Goal: Task Accomplishment & Management: Manage account settings

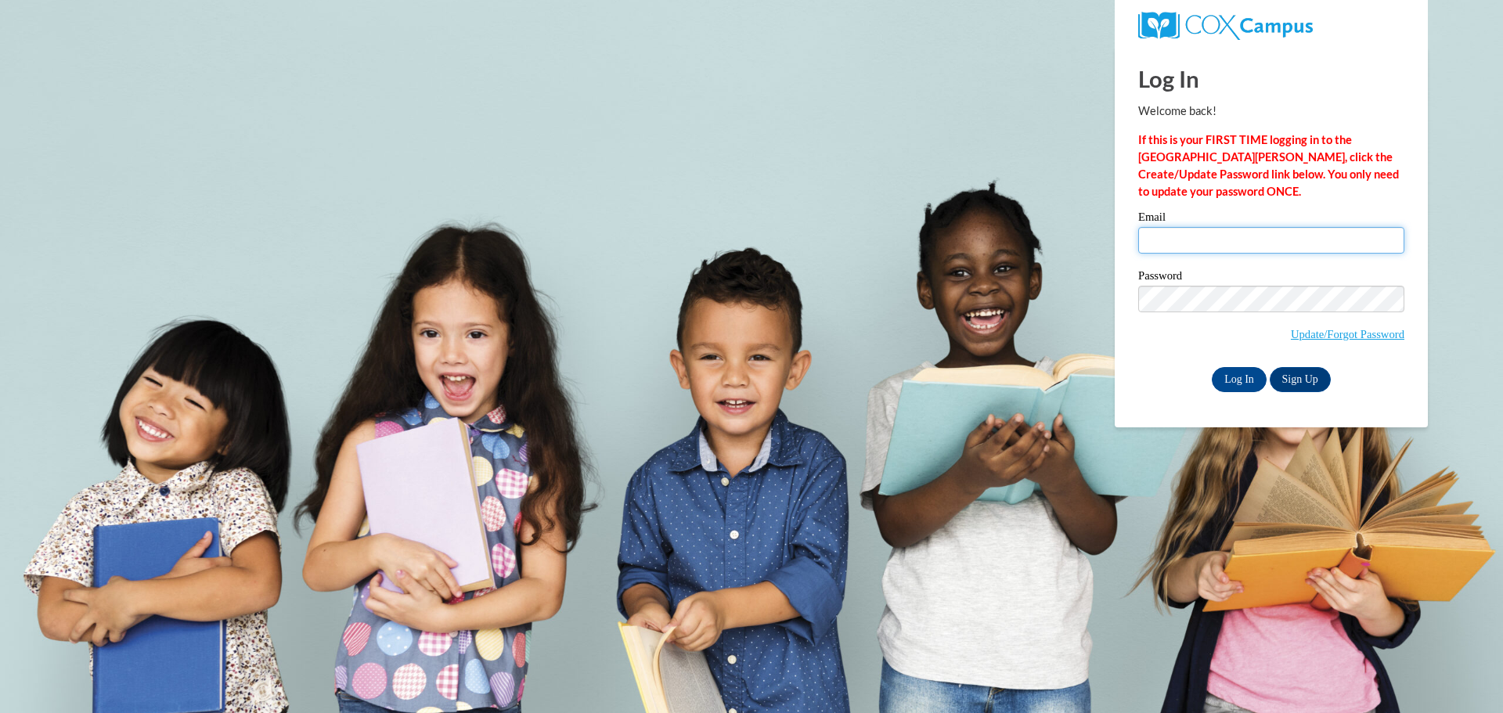
click at [1170, 243] on input "Email" at bounding box center [1272, 240] width 266 height 27
type input "ldeering@cesa6.org"
click at [1318, 276] on label "Password" at bounding box center [1272, 278] width 266 height 16
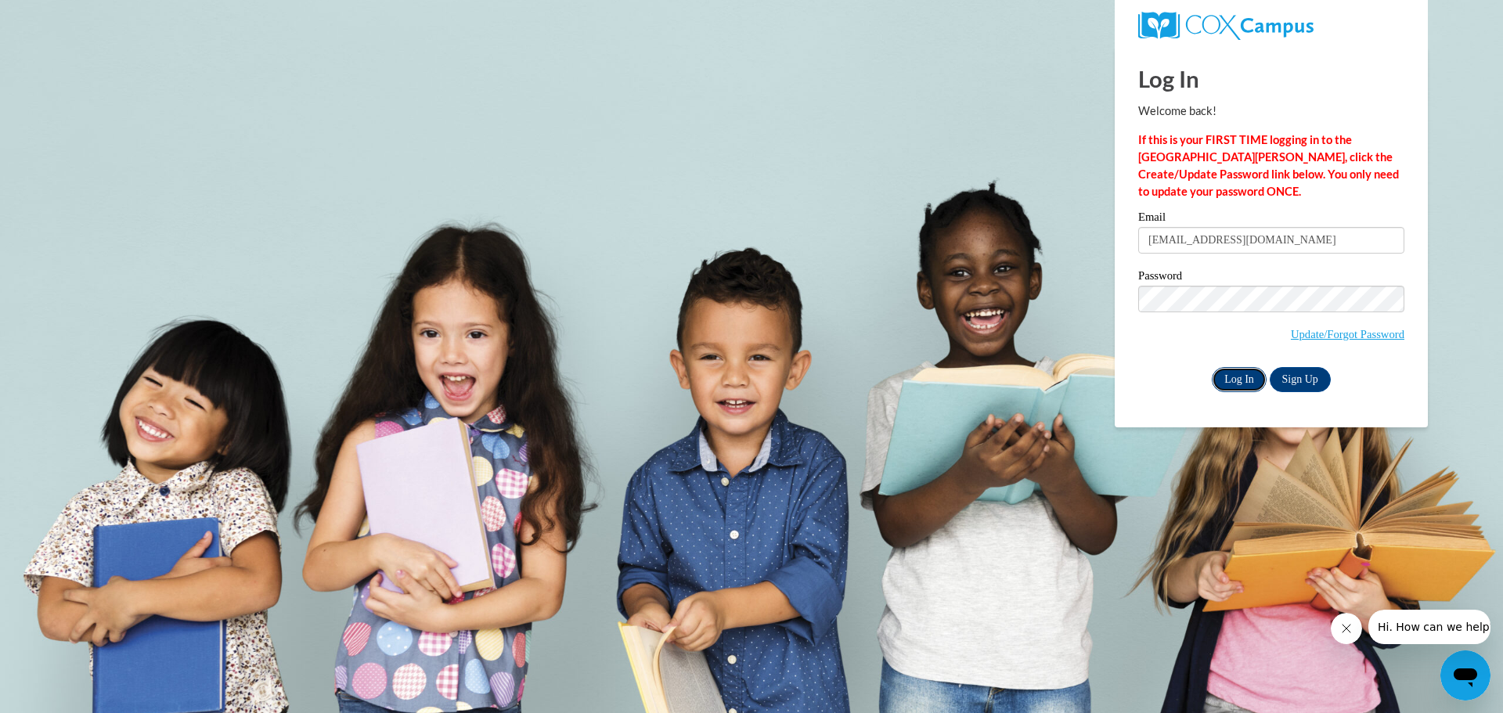
click at [1247, 381] on input "Log In" at bounding box center [1239, 379] width 55 height 25
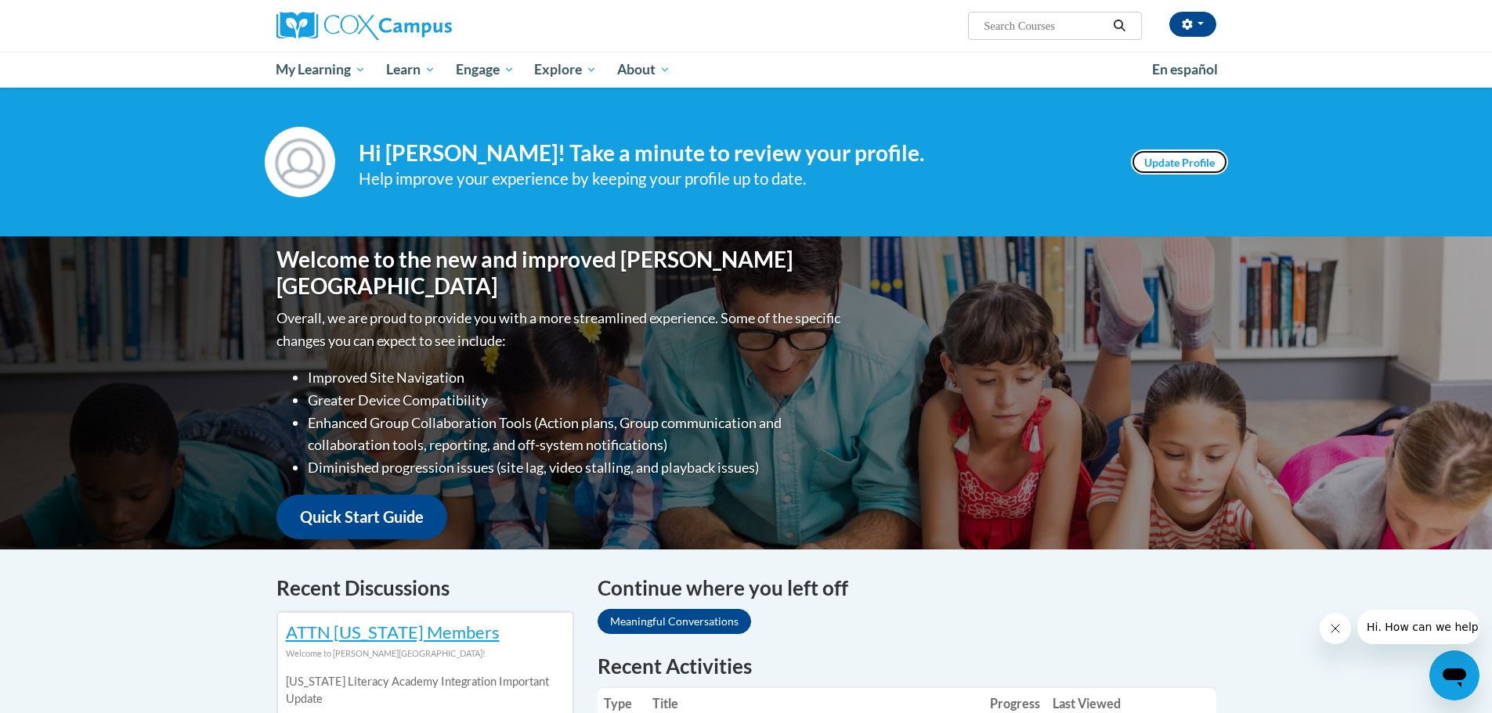
click at [1141, 169] on link "Update Profile" at bounding box center [1179, 162] width 97 height 25
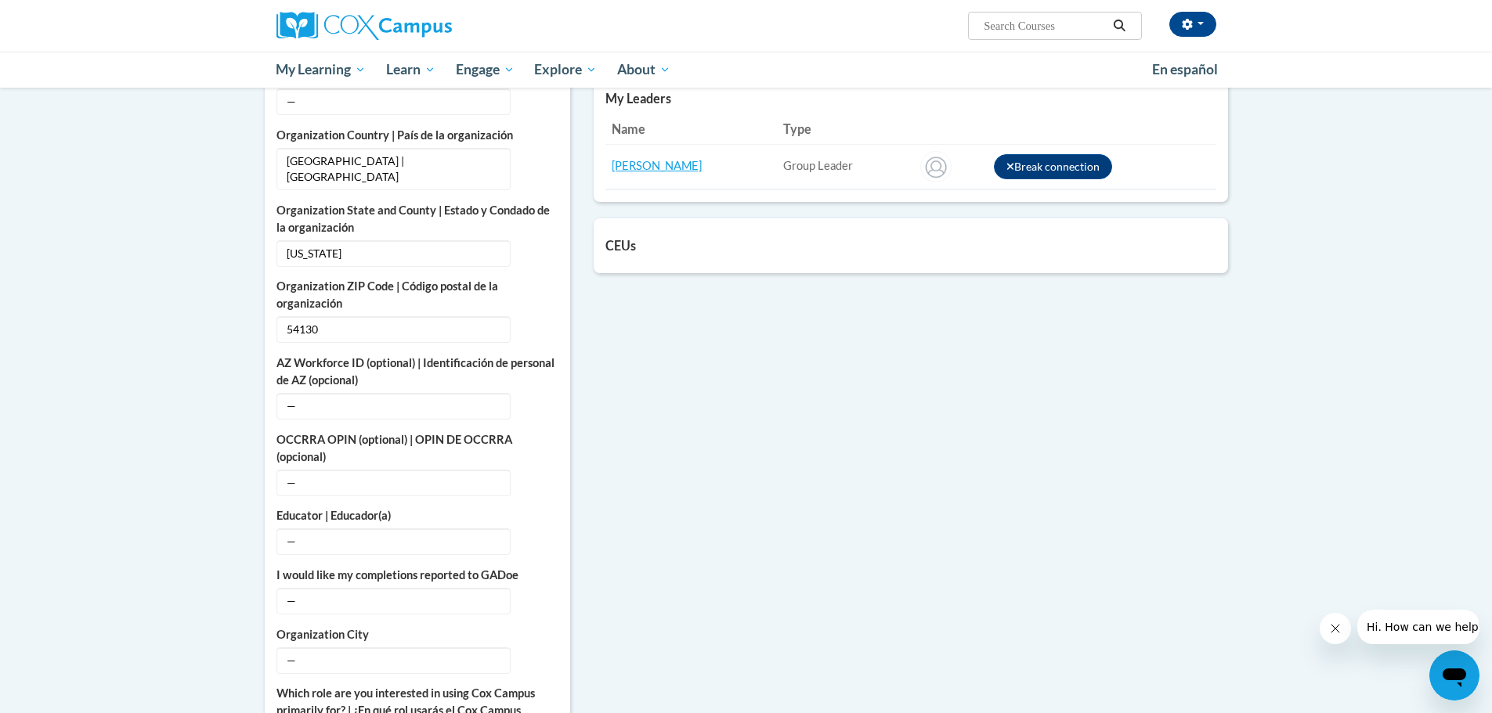
scroll to position [705, 0]
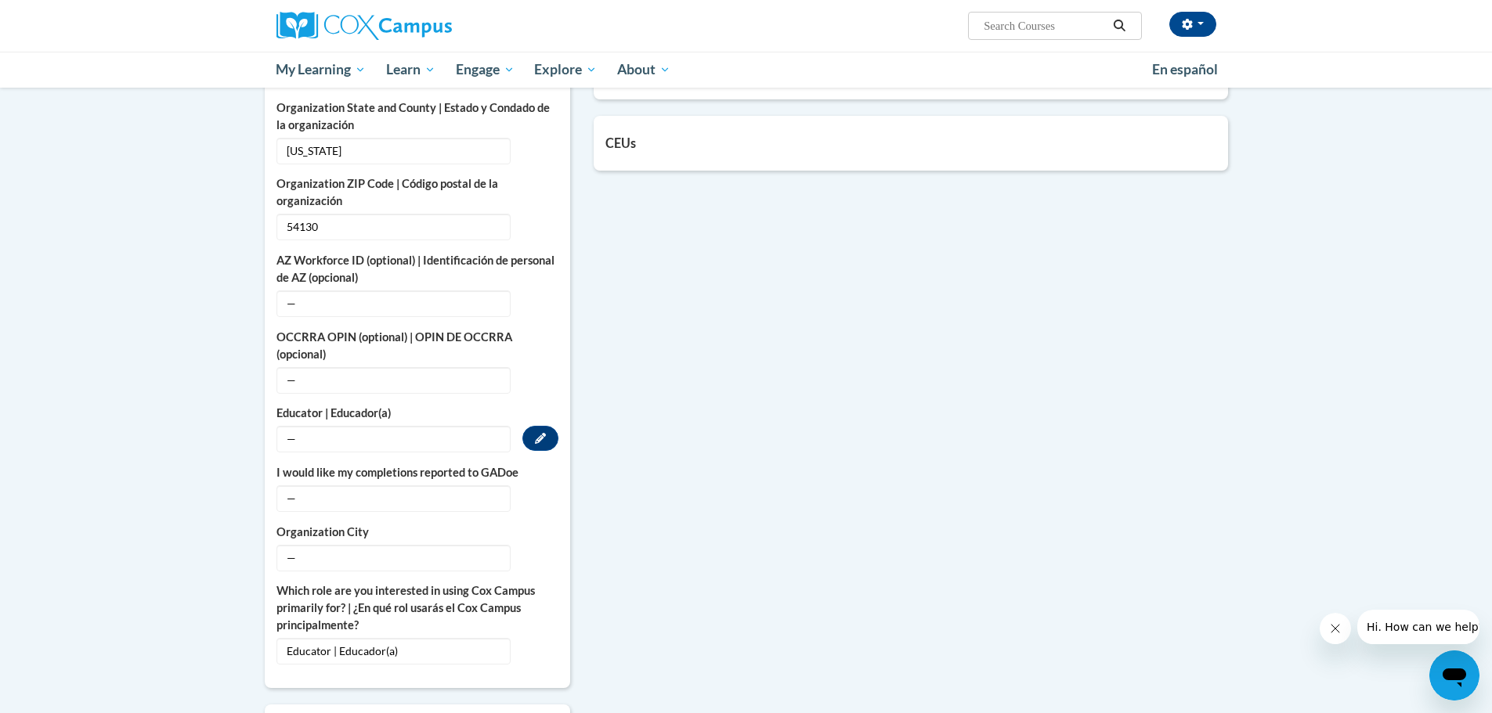
click at [322, 426] on span "—" at bounding box center [393, 439] width 234 height 27
click at [309, 426] on span "—" at bounding box center [393, 439] width 234 height 27
click at [336, 486] on span "—" at bounding box center [393, 499] width 234 height 27
click at [222, 518] on body "Laura Deering (America/Chicago UTC-05:00) My Profile Inbox My Transcripts Log O…" at bounding box center [746, 323] width 1492 height 2057
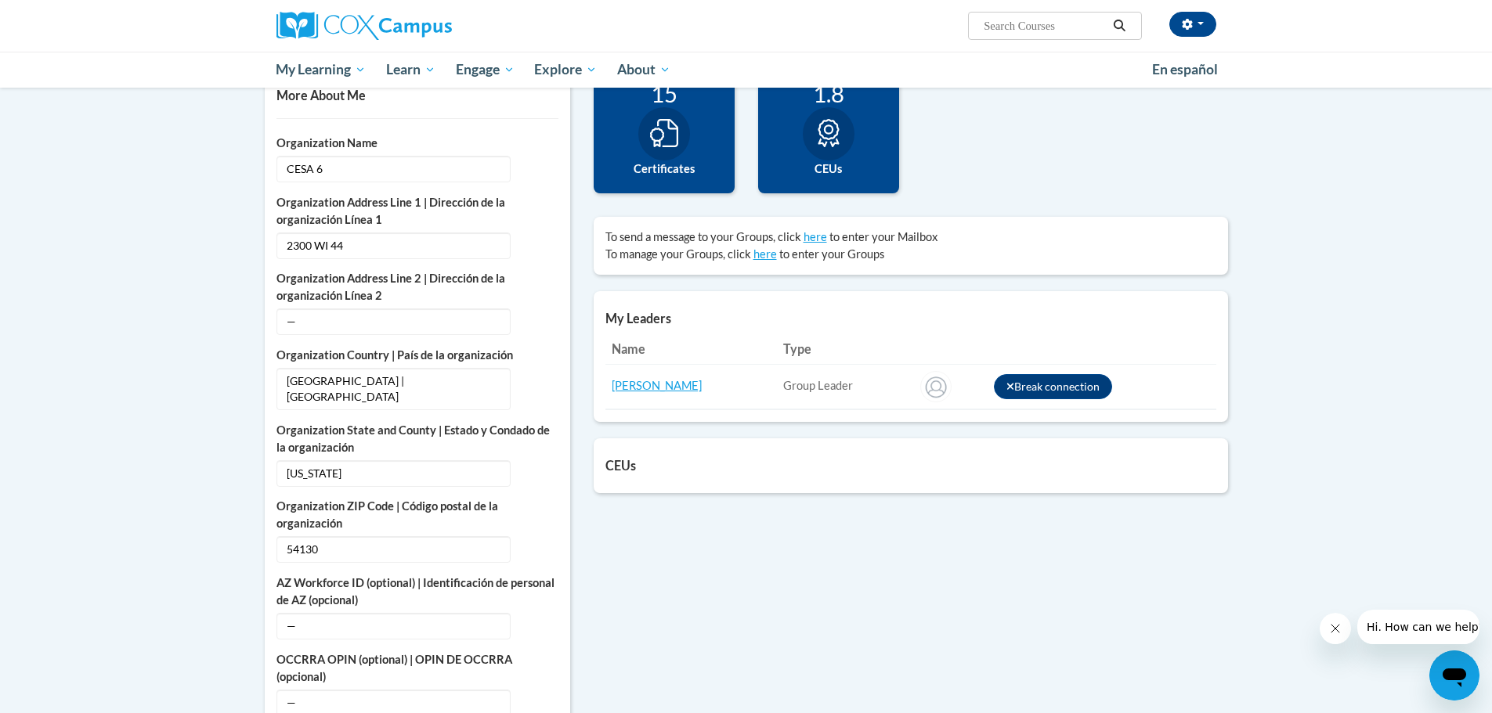
scroll to position [392, 0]
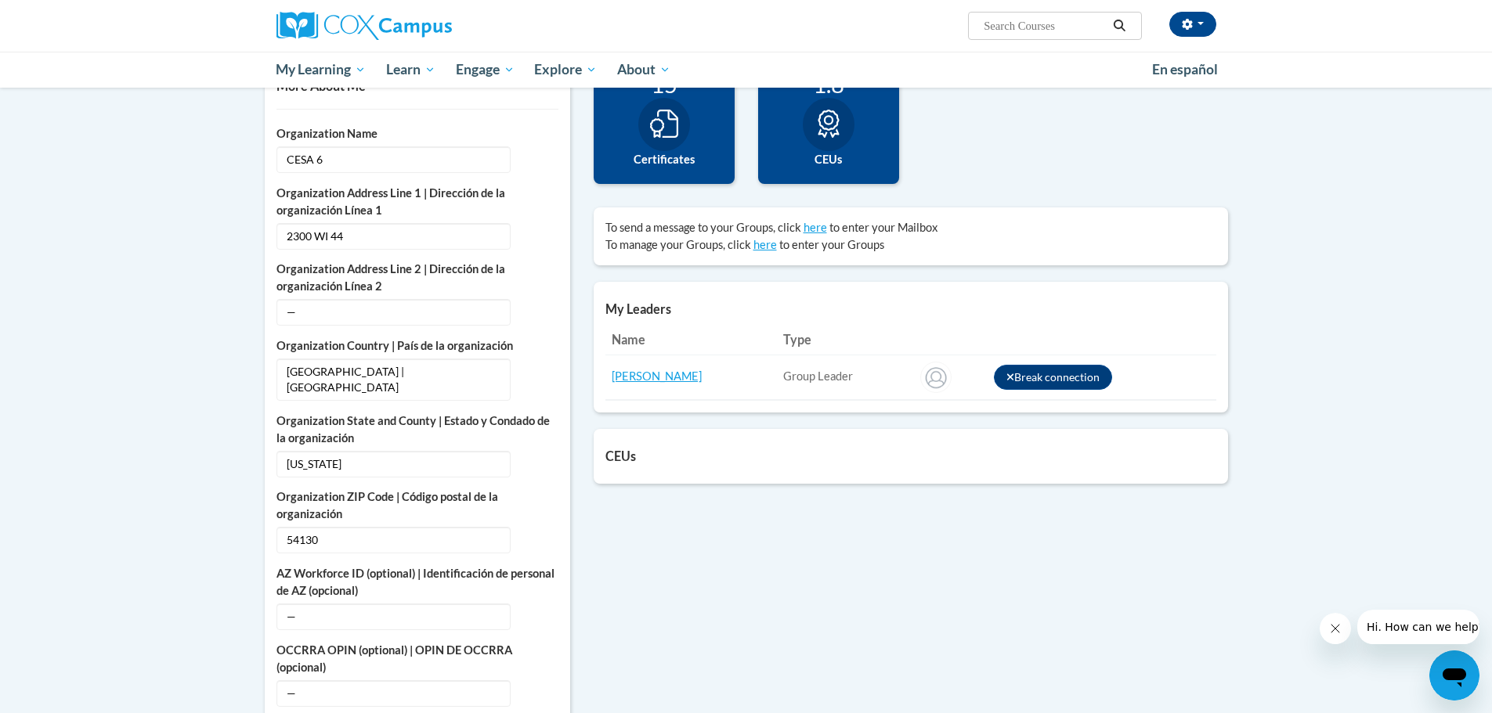
click at [1034, 555] on div "More About Me Click or press to edit any of the profile fields below. Select mu…" at bounding box center [746, 686] width 987 height 1254
click at [824, 576] on div "More About Me Click or press to edit any of the profile fields below. Select mu…" at bounding box center [746, 686] width 987 height 1254
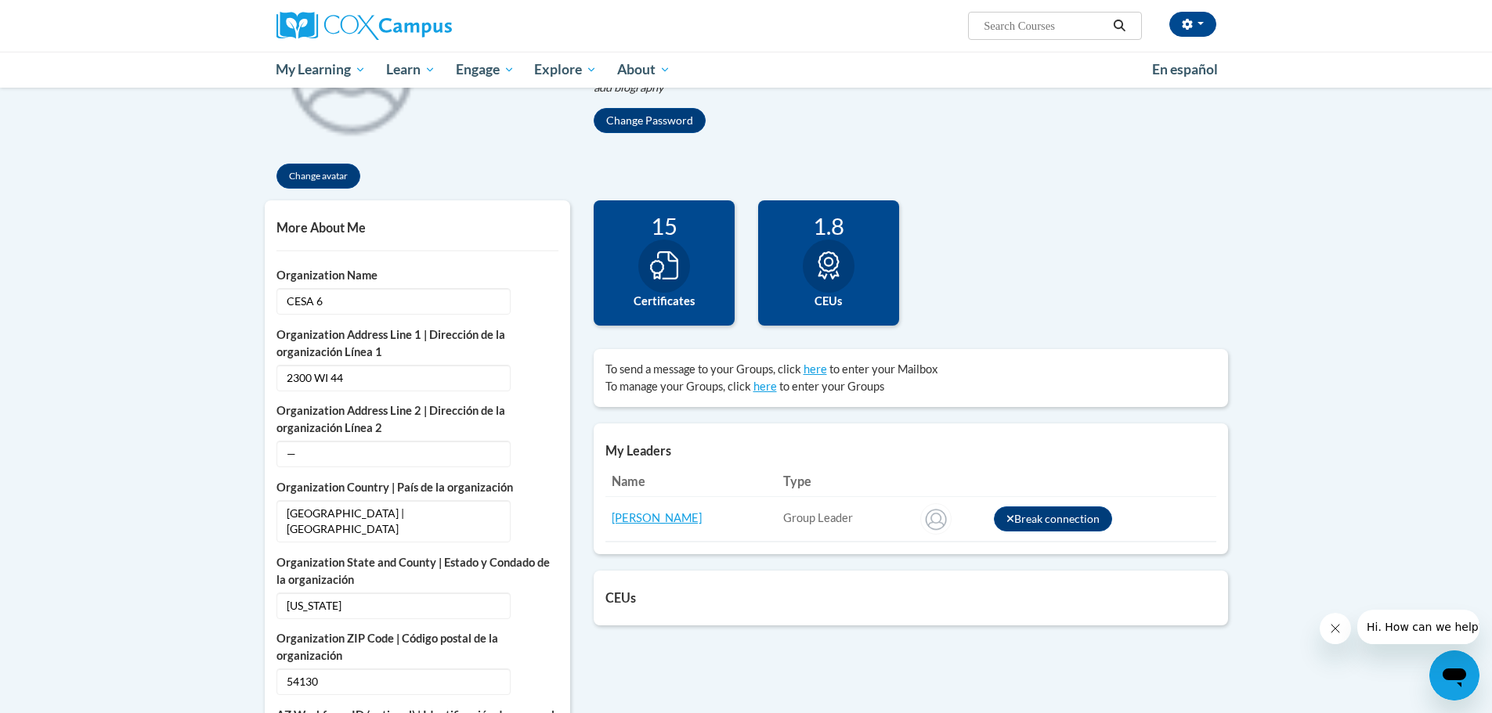
scroll to position [0, 0]
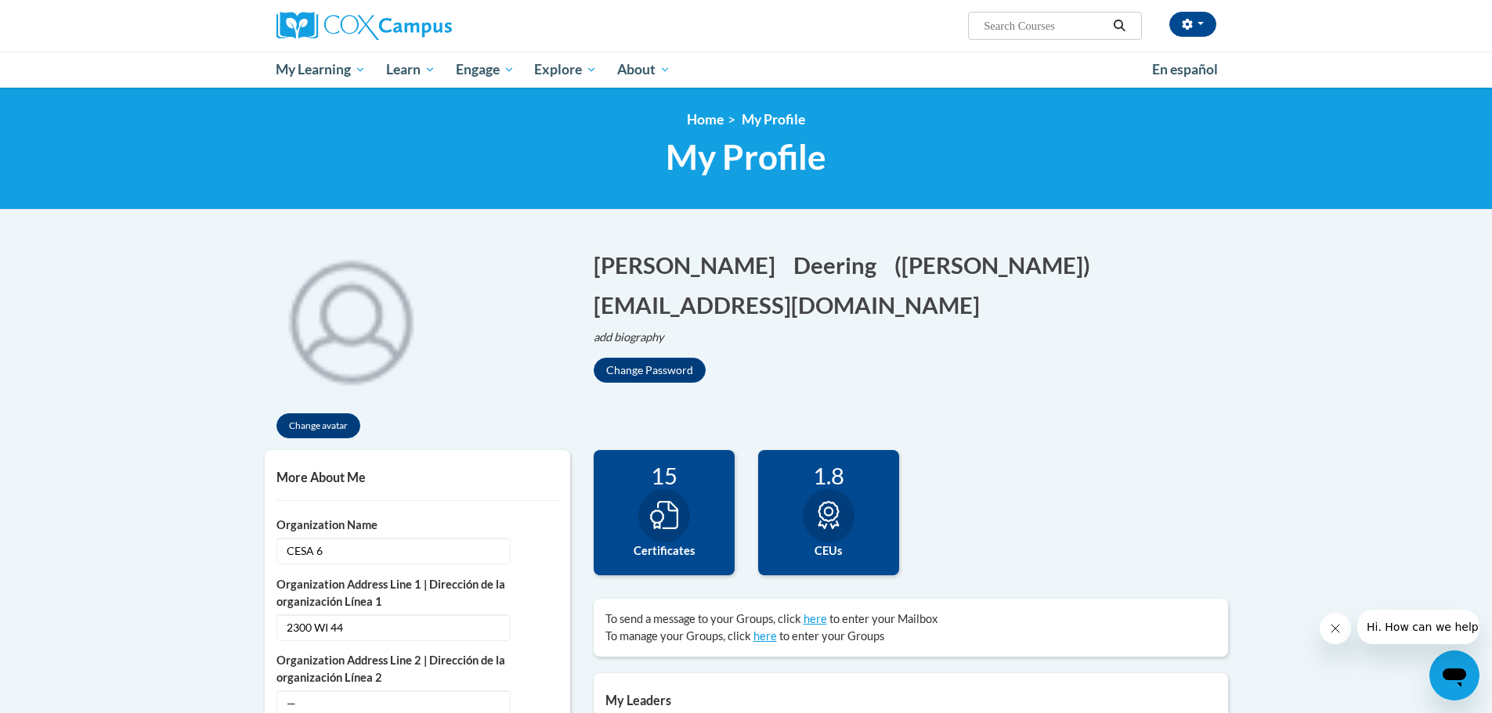
click at [989, 348] on div "Change avatar Laura Edit Screen Name Laura Save Deering Edit Screen Name Deerin…" at bounding box center [746, 341] width 987 height 217
click at [330, 27] on img at bounding box center [363, 26] width 175 height 28
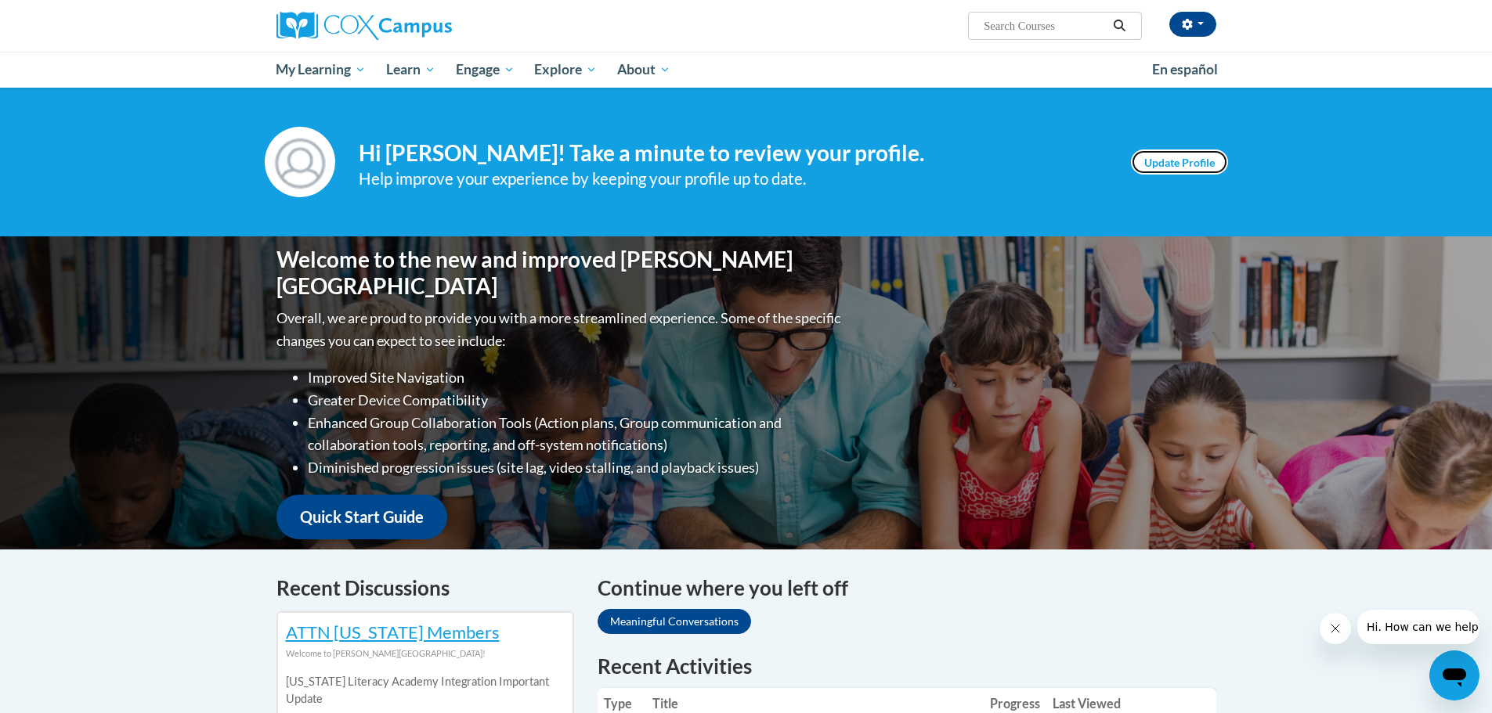
click at [1167, 170] on link "Update Profile" at bounding box center [1179, 162] width 97 height 25
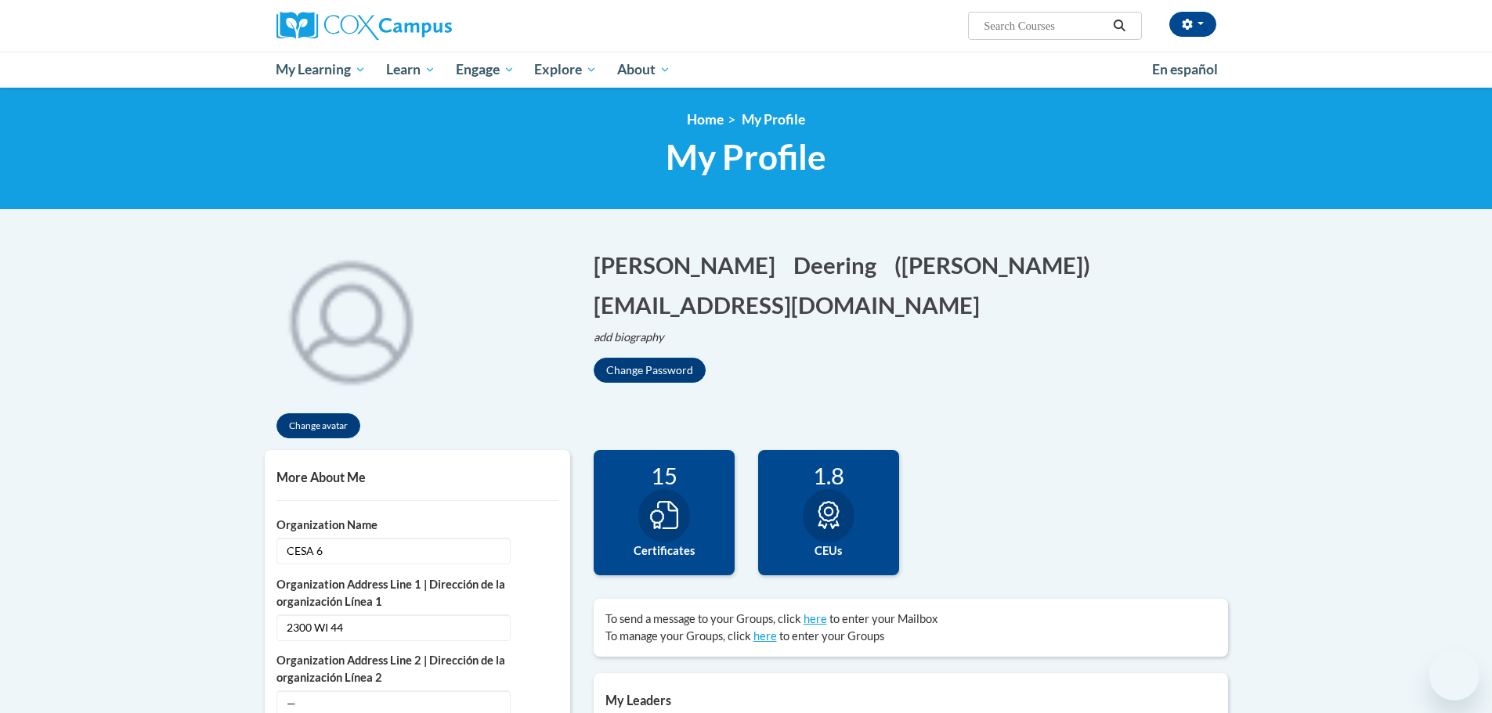
select select "MM/dd/yyyy"
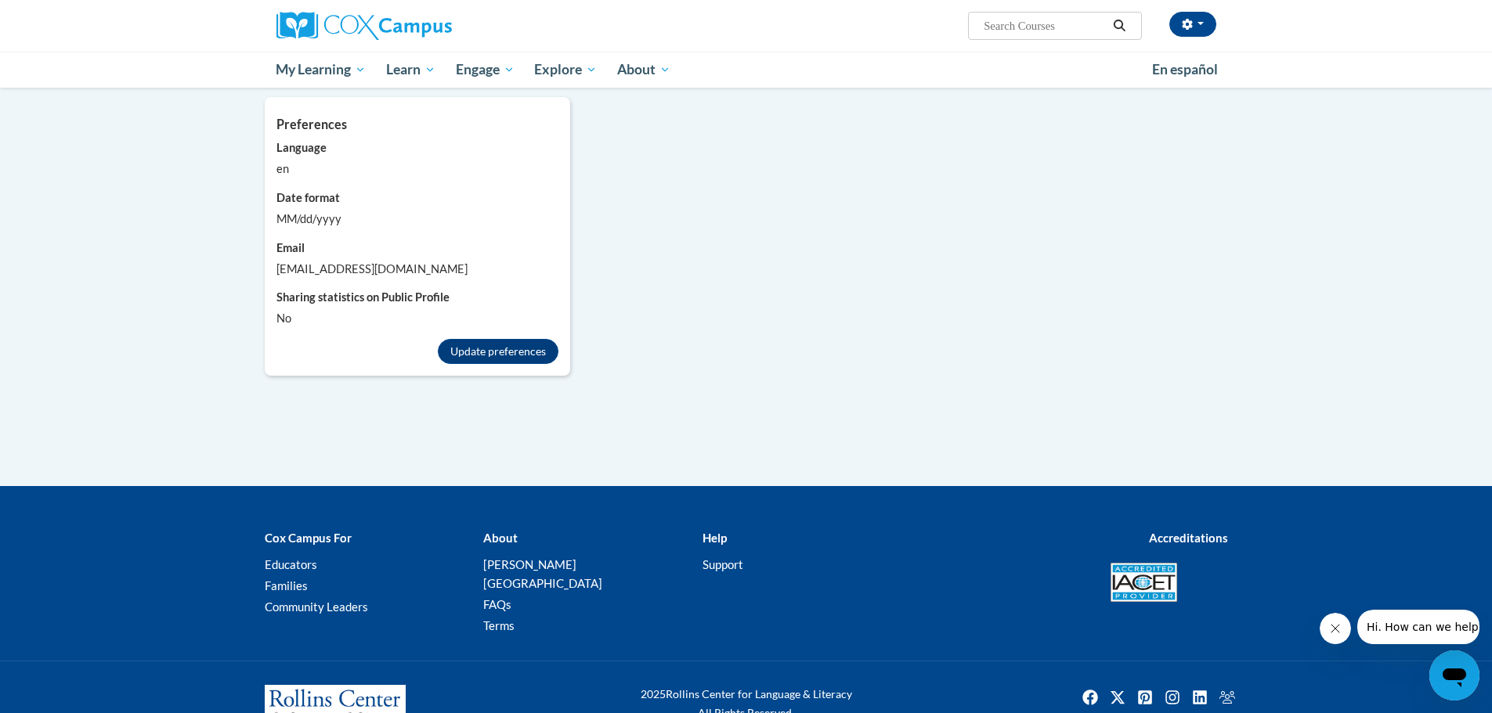
scroll to position [1328, 0]
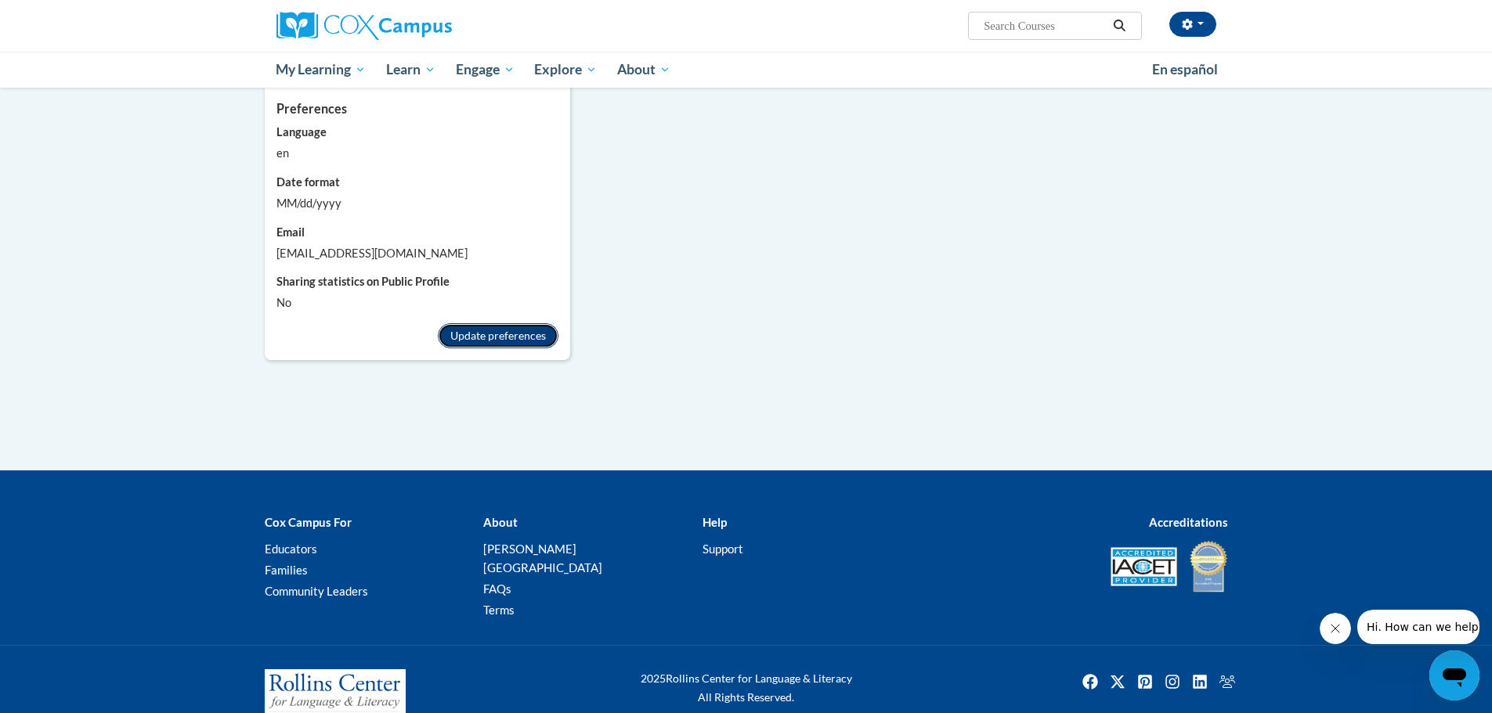
click at [504, 323] on button "Update preferences" at bounding box center [498, 335] width 121 height 25
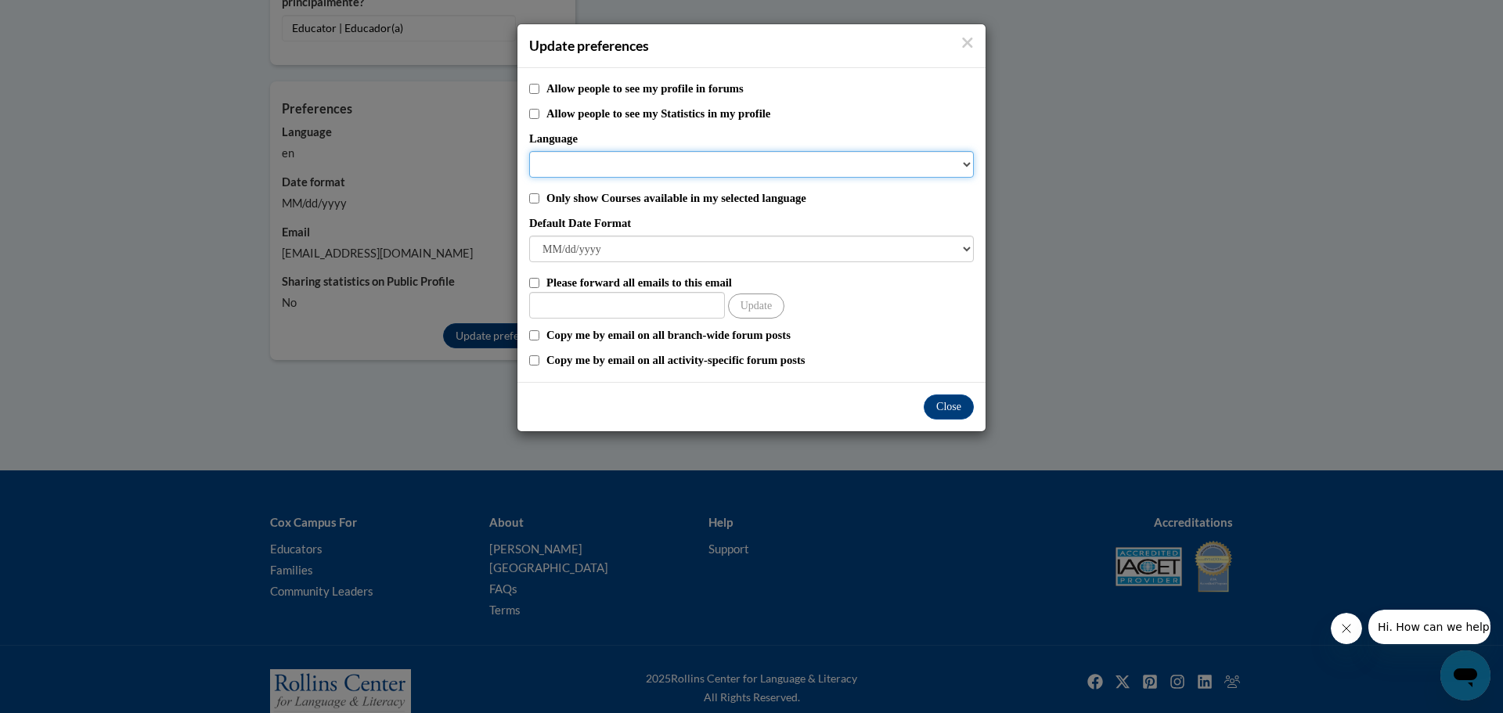
click at [653, 153] on select "Language" at bounding box center [751, 164] width 445 height 27
click at [961, 163] on select "Language" at bounding box center [751, 164] width 445 height 27
click at [966, 169] on select "Language" at bounding box center [751, 164] width 445 height 27
click at [966, 219] on label "Default Date Format" at bounding box center [751, 223] width 445 height 17
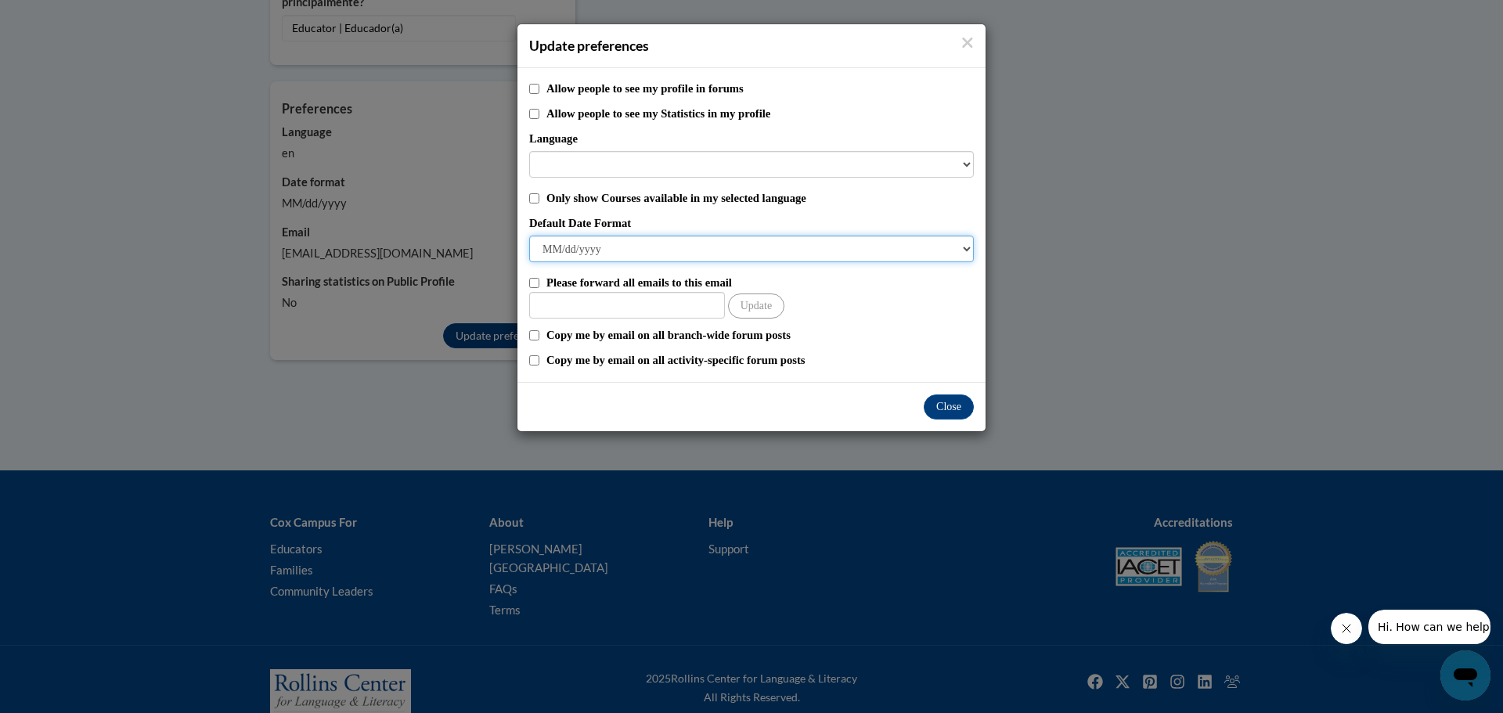
click at [966, 236] on select "M/d/yyyy M/d/yy MM/dd/yy MM/dd/yyyy yy/MM/dd yyyy-MM-dd dd-MMM-yyyy dd/MM/yyyy …" at bounding box center [751, 249] width 445 height 27
click at [537, 200] on input "Only show Courses available in my selected language" at bounding box center [534, 198] width 10 height 10
checkbox input "true"
click at [748, 243] on select "M/d/yyyy M/d/yy MM/dd/yy MM/dd/yyyy yy/MM/dd yyyy-MM-dd dd-MMM-yyyy dd/MM/yyyy …" at bounding box center [751, 249] width 445 height 27
click at [752, 224] on label "Default Date Format" at bounding box center [751, 223] width 445 height 17
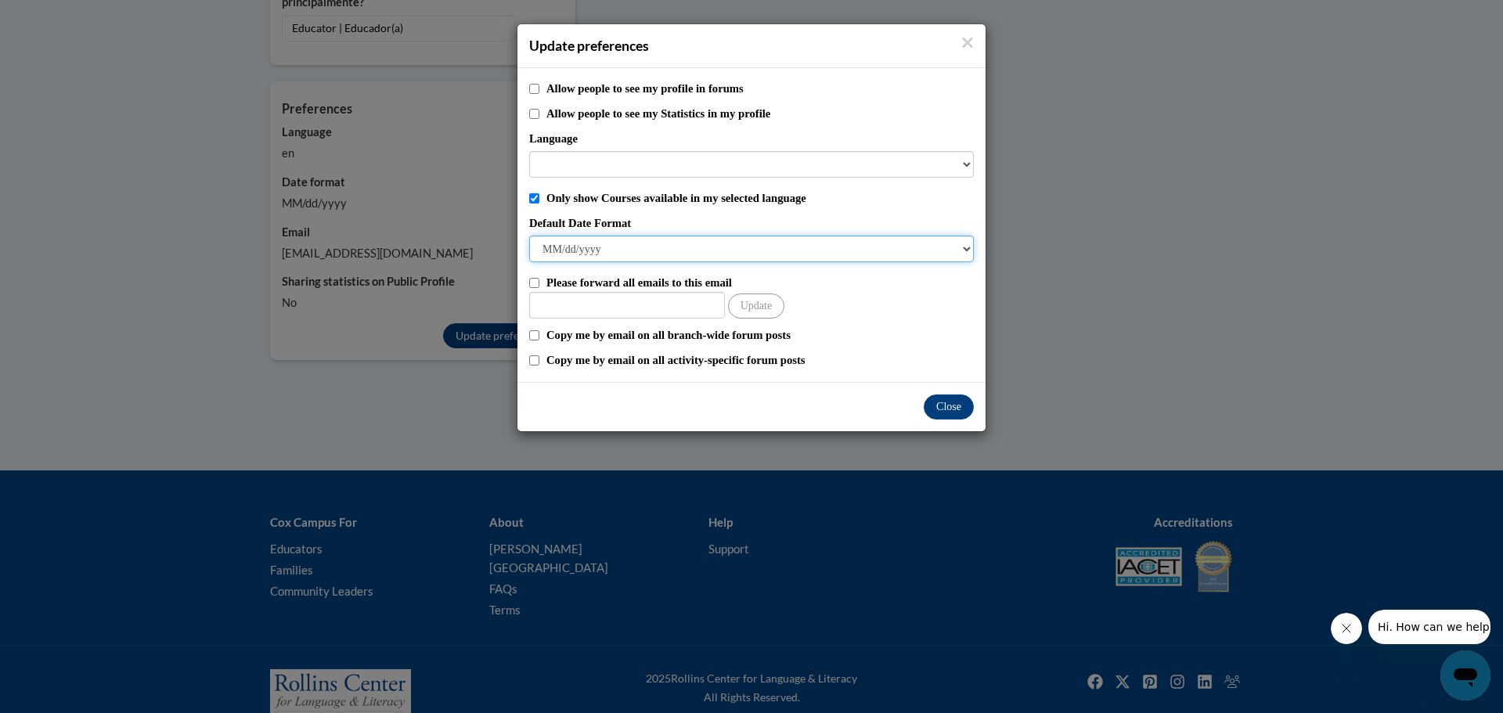
click at [752, 236] on select "M/d/yyyy M/d/yy MM/dd/yy MM/dd/yyyy yy/MM/dd yyyy-MM-dd dd-MMM-yyyy dd/MM/yyyy …" at bounding box center [751, 249] width 445 height 27
click at [924, 304] on div "Please forward all emails to this email Update" at bounding box center [751, 296] width 445 height 45
click at [947, 402] on button "Close" at bounding box center [949, 407] width 50 height 25
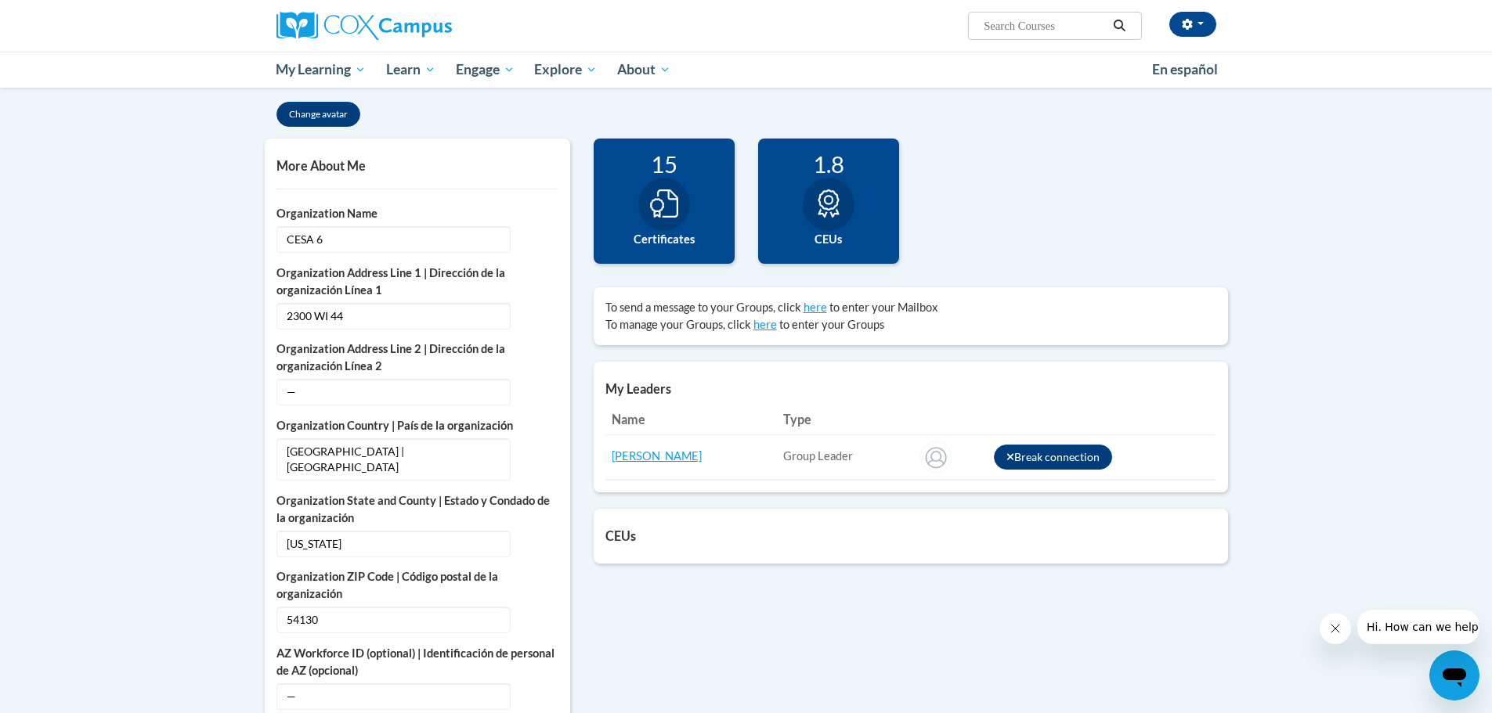
scroll to position [313, 0]
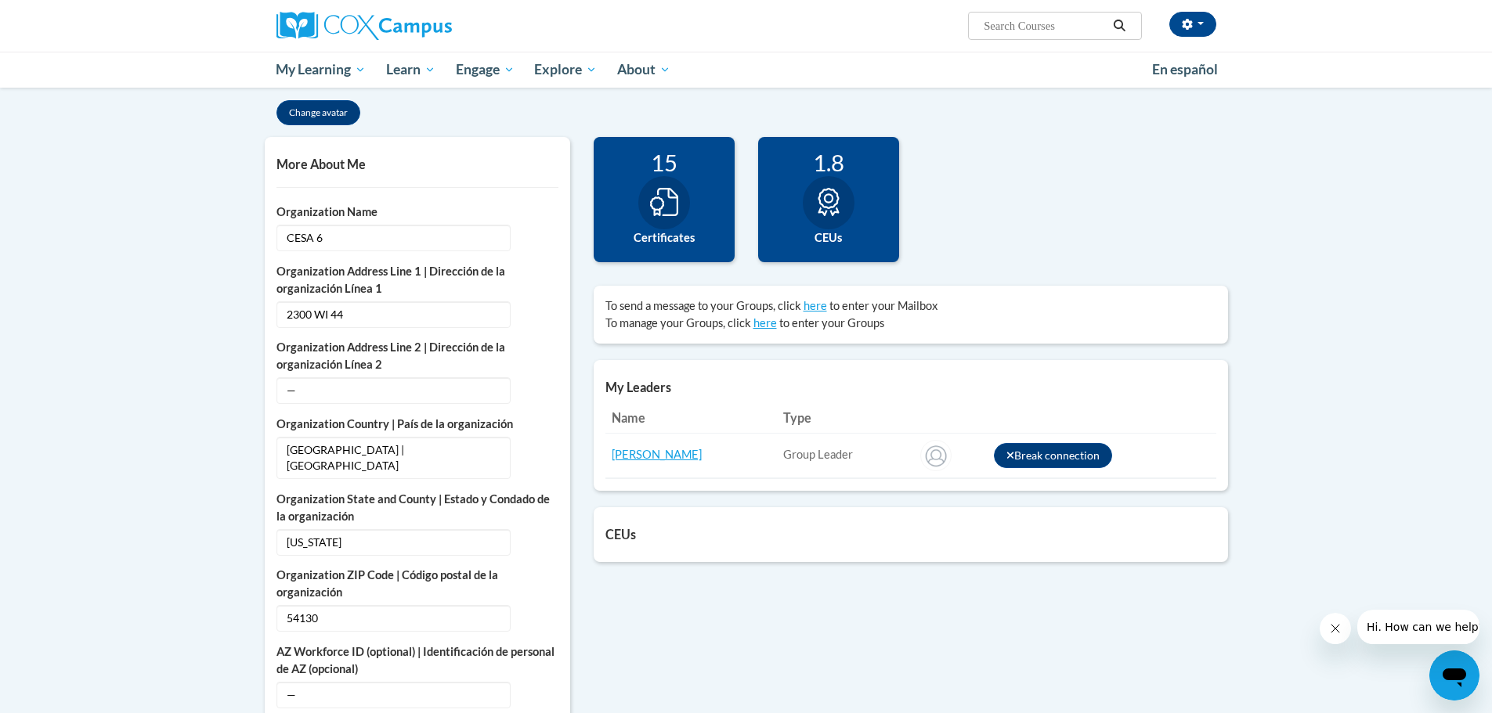
click at [638, 199] on div at bounding box center [664, 202] width 52 height 53
click at [819, 212] on icon at bounding box center [828, 202] width 21 height 28
click at [1039, 234] on div "100 Completions 15 Certificates 1.8 CEUs 0" at bounding box center [911, 211] width 658 height 149
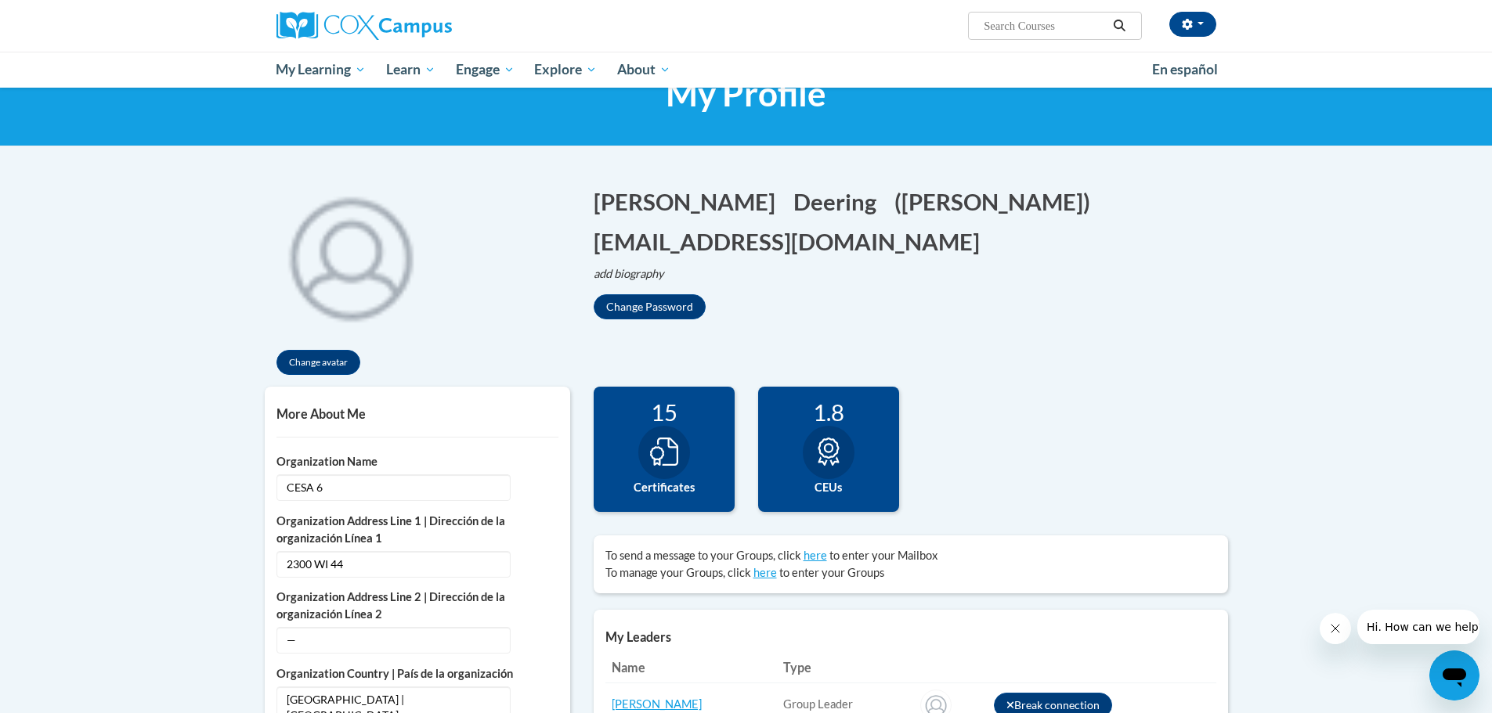
scroll to position [0, 0]
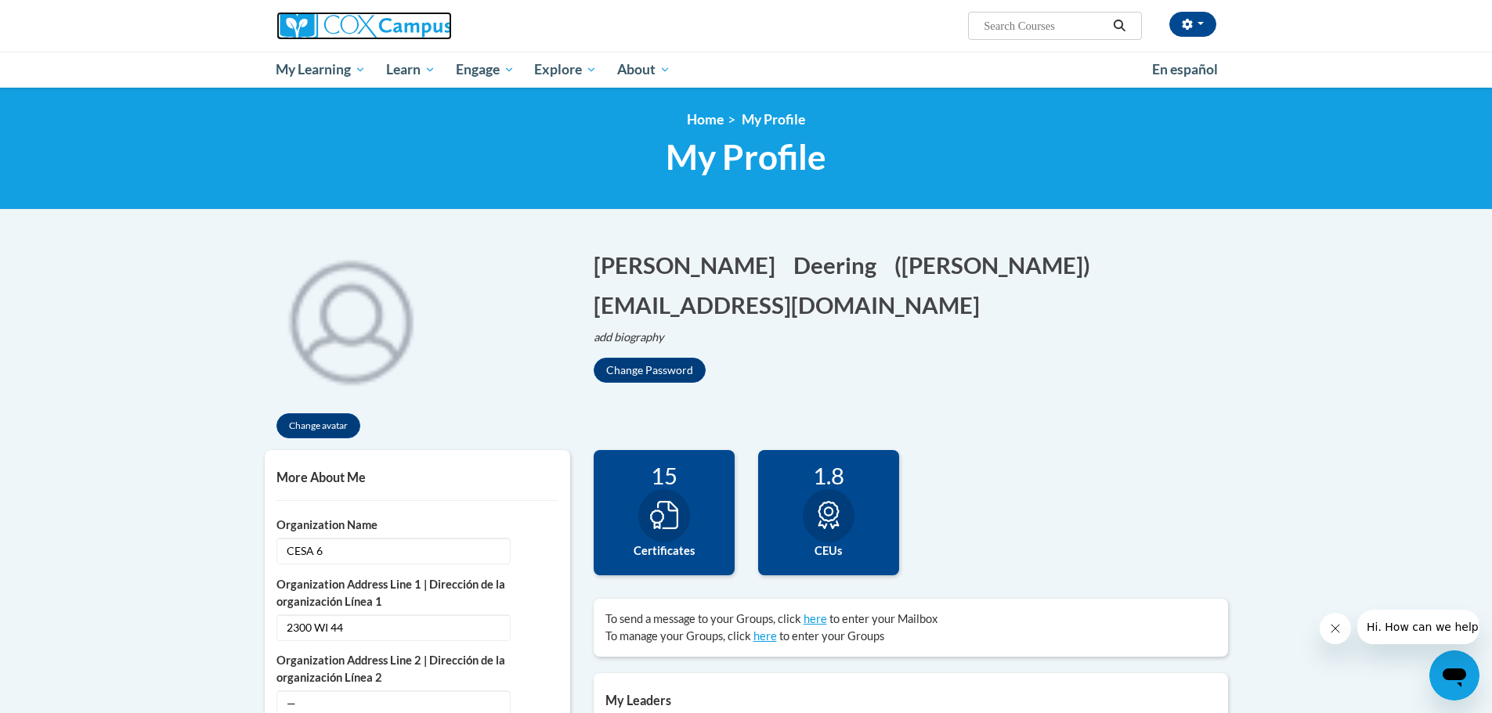
click at [334, 20] on img at bounding box center [363, 26] width 175 height 28
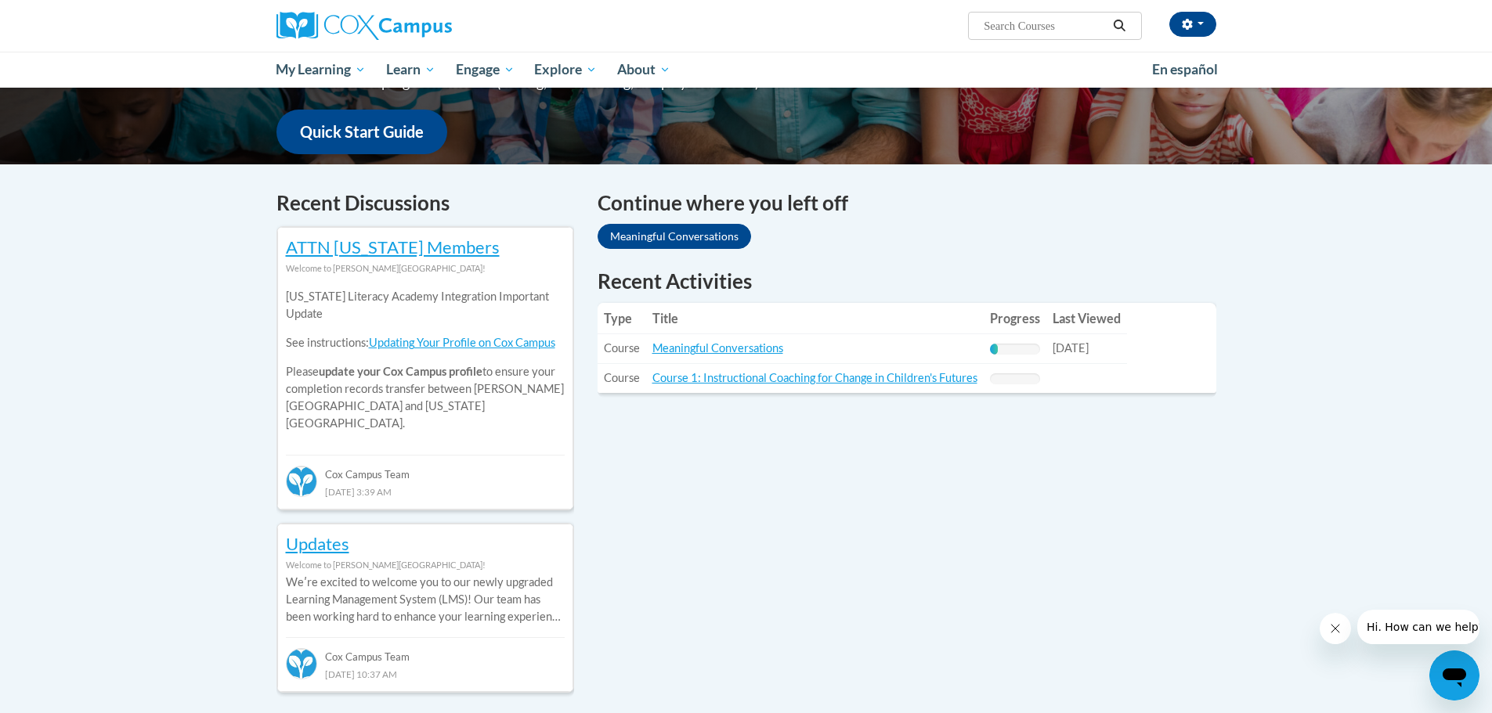
scroll to position [548, 0]
